Goal: Use online tool/utility: Utilize a website feature to perform a specific function

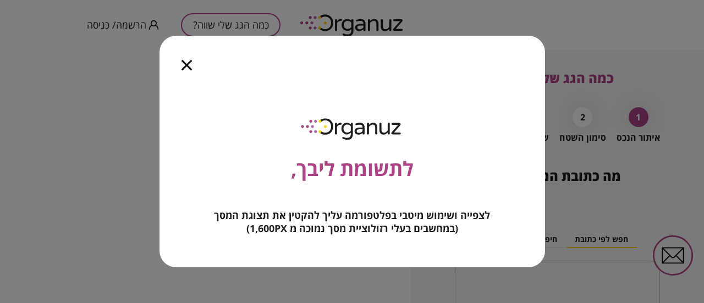
click at [187, 67] on icon "button" at bounding box center [187, 65] width 10 height 10
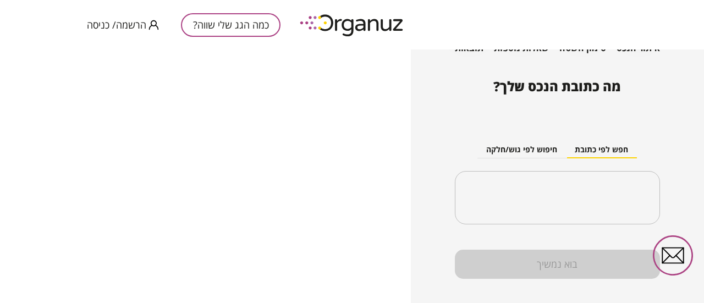
scroll to position [107, 0]
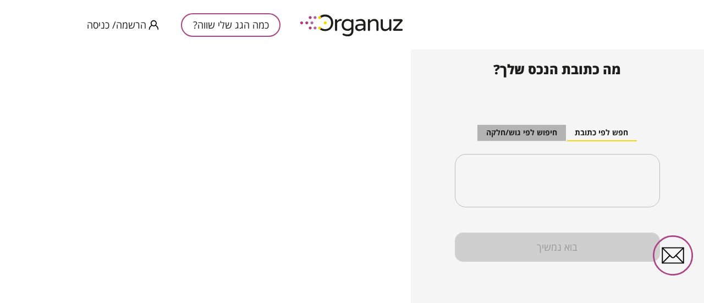
click at [509, 132] on button "חיפוש לפי גוש/חלקה" at bounding box center [522, 133] width 89 height 17
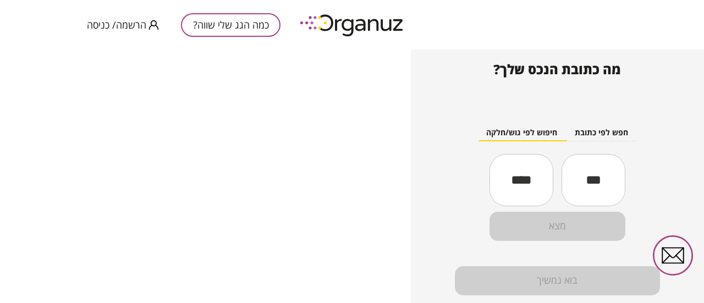
click at [583, 183] on input "text" at bounding box center [594, 179] width 64 height 37
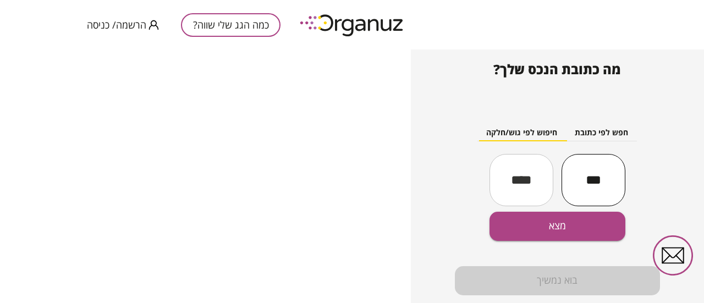
type input "***"
click at [514, 184] on input "text" at bounding box center [522, 179] width 64 height 37
type input "**"
click at [545, 225] on button "מצא" at bounding box center [557, 226] width 135 height 29
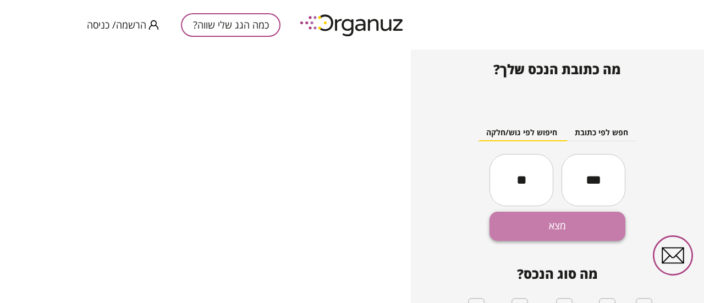
click at [540, 224] on button "מצא" at bounding box center [557, 226] width 135 height 29
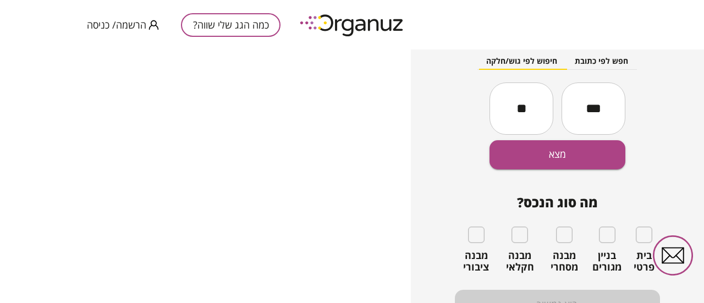
scroll to position [194, 0]
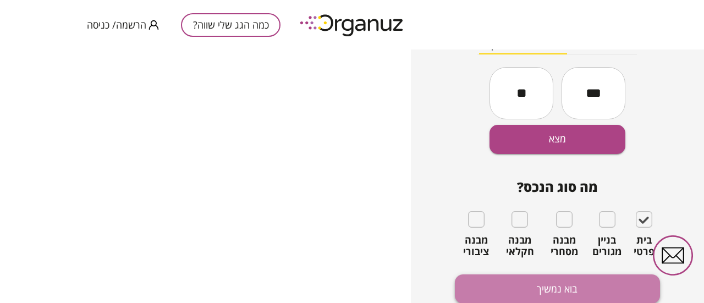
click at [565, 290] on button "בוא נמשיך" at bounding box center [557, 289] width 205 height 29
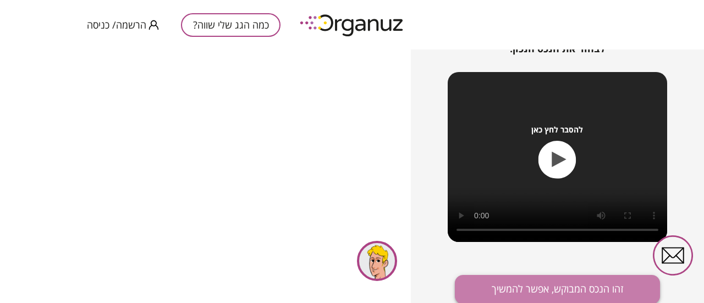
click at [536, 286] on button "זהו הנכס המבוקש, אפשר להמשיך" at bounding box center [557, 289] width 205 height 29
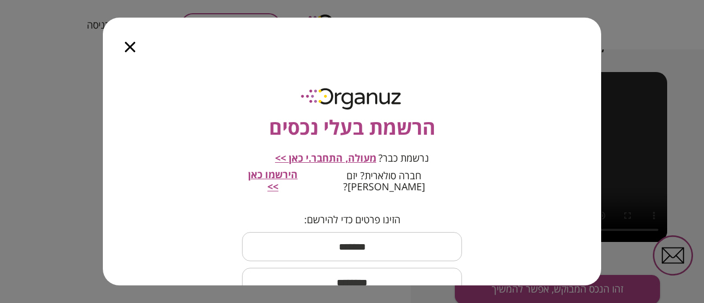
scroll to position [0, 0]
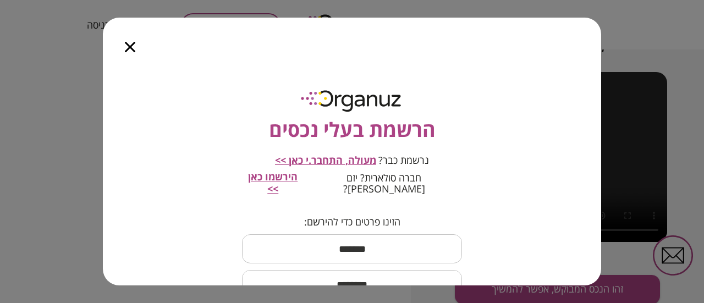
click at [125, 47] on icon "button" at bounding box center [130, 47] width 10 height 10
